Goal: Task Accomplishment & Management: Manage account settings

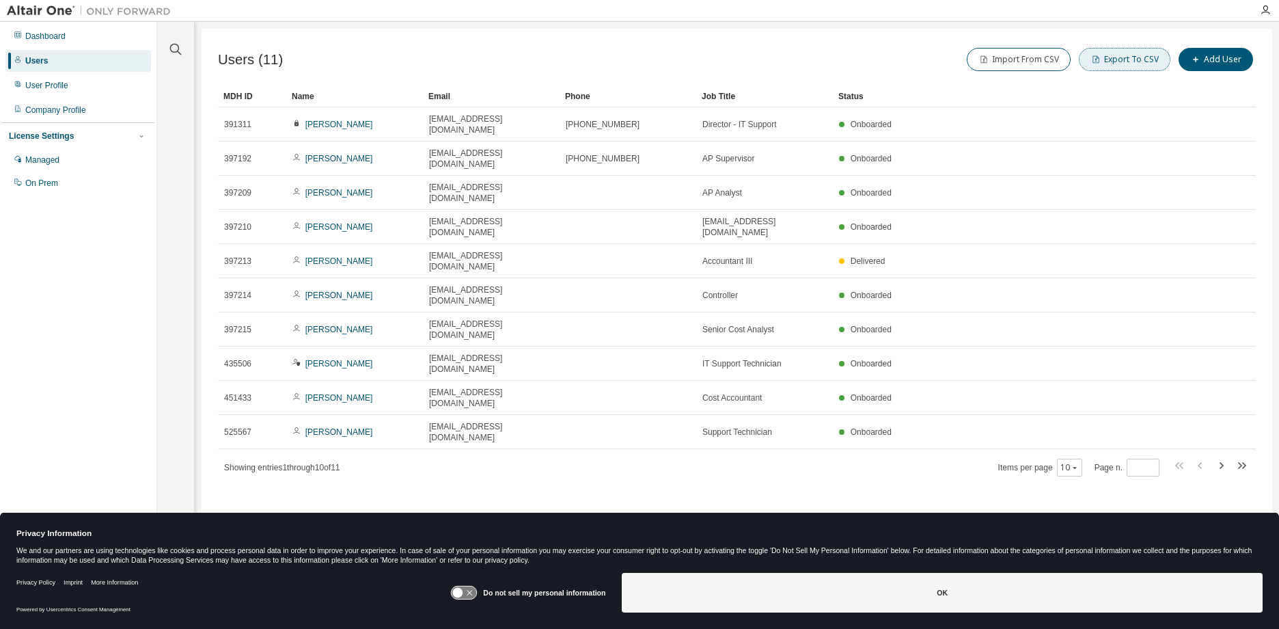
click at [1130, 59] on button "Export To CSV" at bounding box center [1125, 59] width 92 height 23
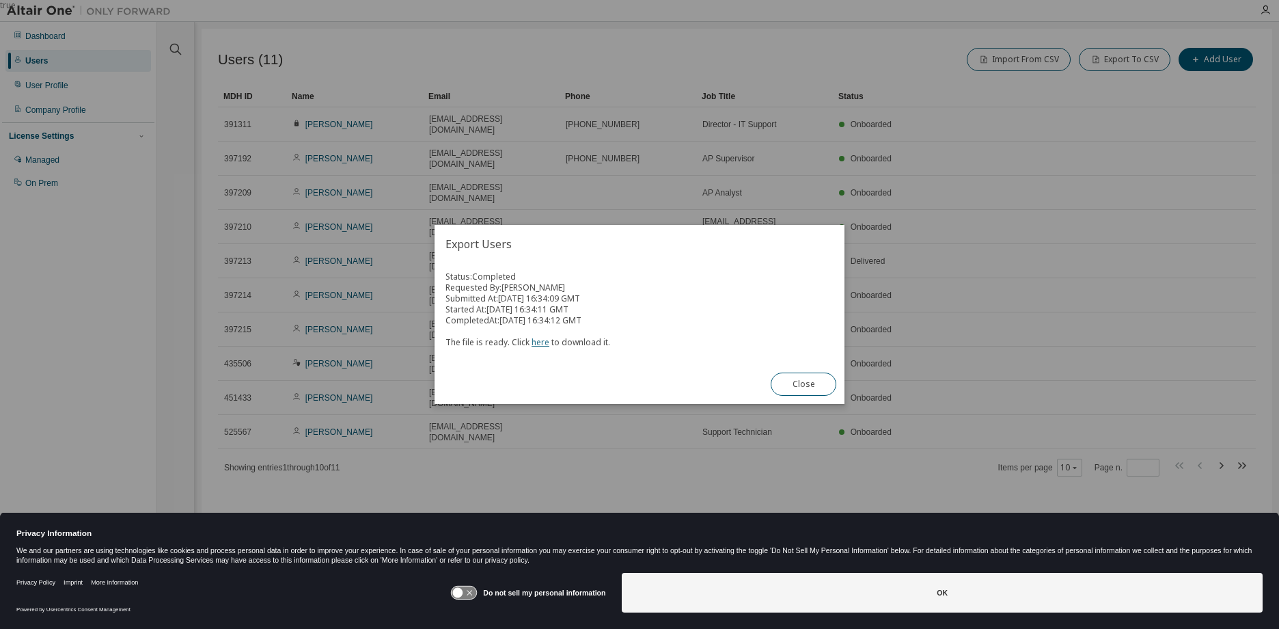
click at [539, 342] on link "here" at bounding box center [541, 342] width 18 height 12
click at [808, 377] on button "Close" at bounding box center [804, 383] width 66 height 23
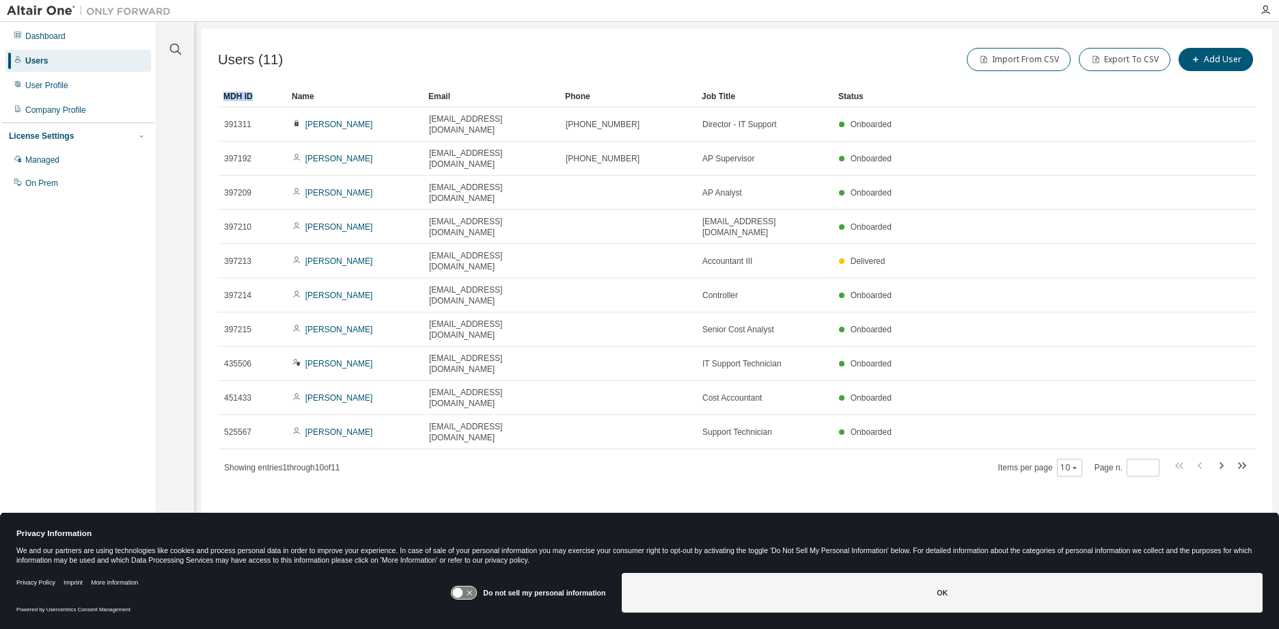
drag, startPoint x: 213, startPoint y: 92, endPoint x: 258, endPoint y: 94, distance: 45.1
click at [258, 94] on div "Users (11) Import From CSV Export To CSV Add User Clear Load Save Save As Field…" at bounding box center [737, 305] width 1071 height 553
copy div "MDH ID"
click at [293, 96] on div "Name" at bounding box center [355, 96] width 126 height 22
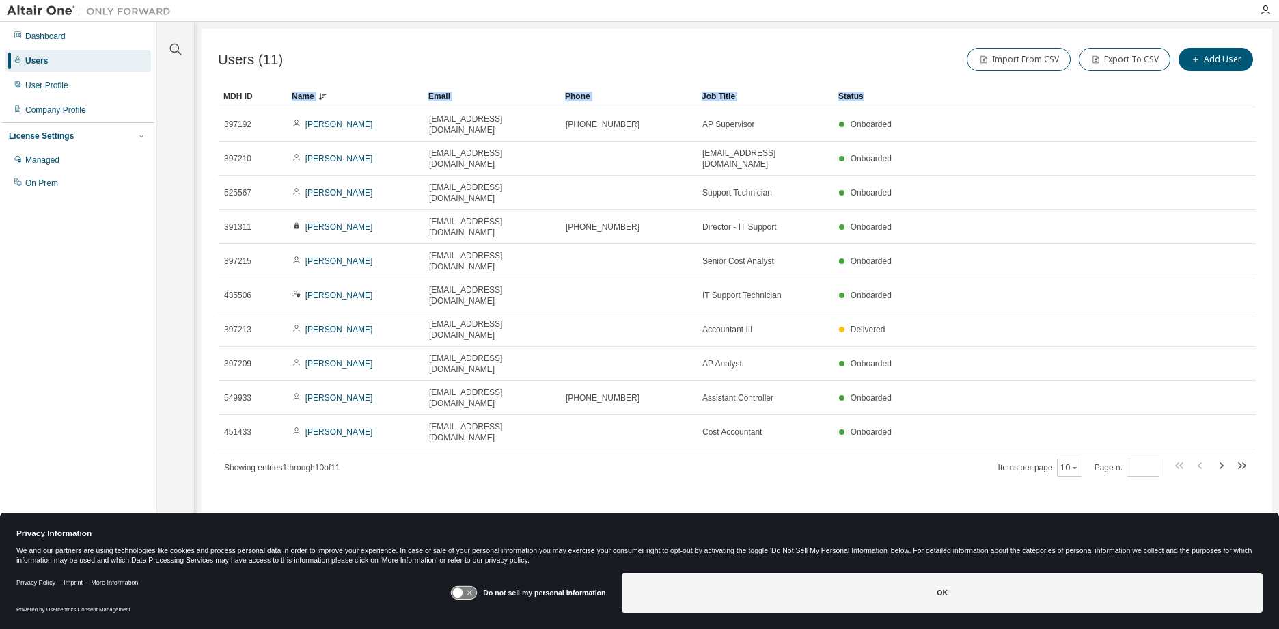
drag, startPoint x: 292, startPoint y: 96, endPoint x: 875, endPoint y: 98, distance: 582.1
click at [875, 98] on tr "MDH ID Name Email Phone Job Title Status" at bounding box center [737, 96] width 1038 height 22
copy tr "Name Email Phone Job Title Status"
